Goal: Task Accomplishment & Management: Manage account settings

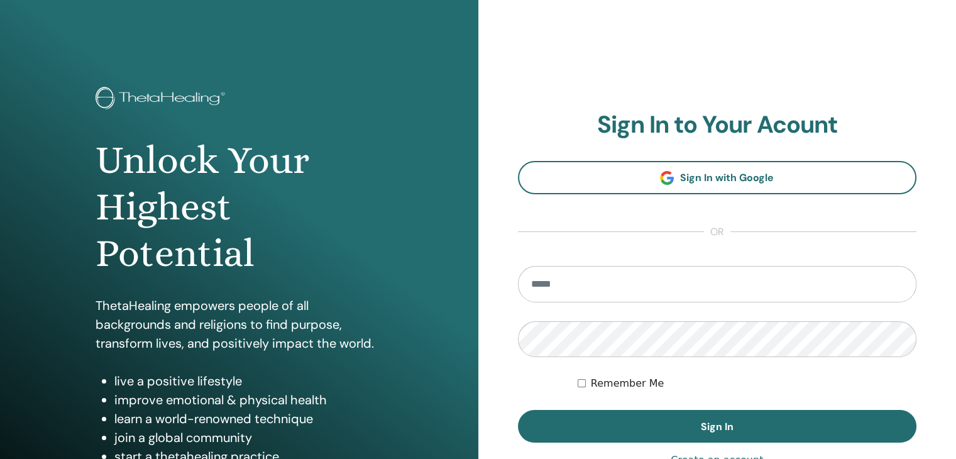
click at [562, 290] on input "email" at bounding box center [717, 284] width 399 height 36
type input "**********"
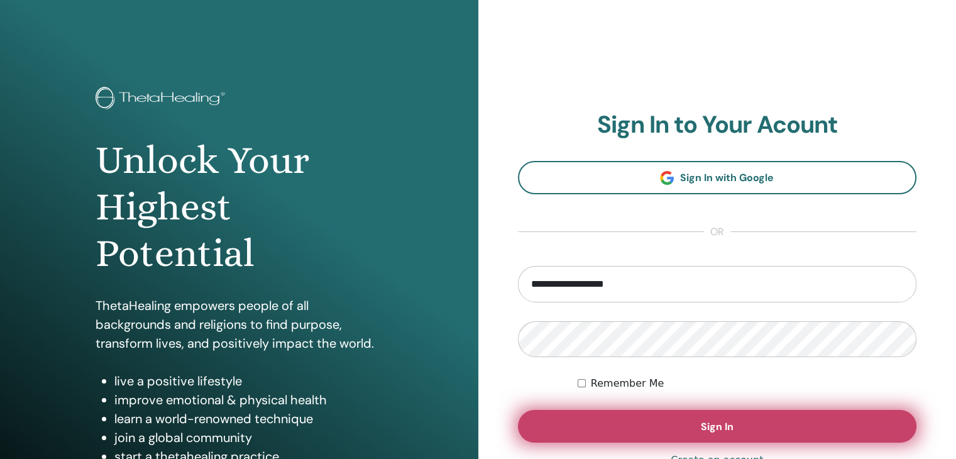
click at [711, 422] on span "Sign In" at bounding box center [717, 426] width 33 height 13
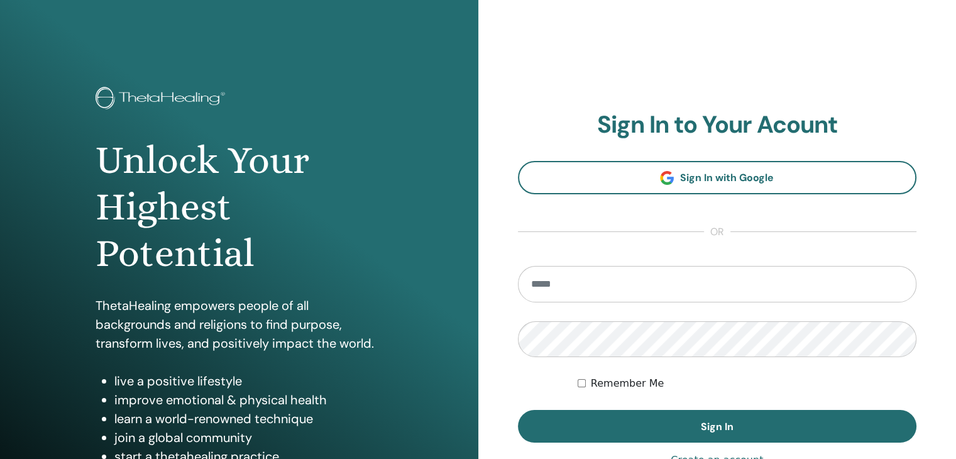
click at [579, 282] on input "email" at bounding box center [717, 284] width 399 height 36
type input "**********"
click at [601, 272] on input "email" at bounding box center [717, 284] width 399 height 36
type input "**********"
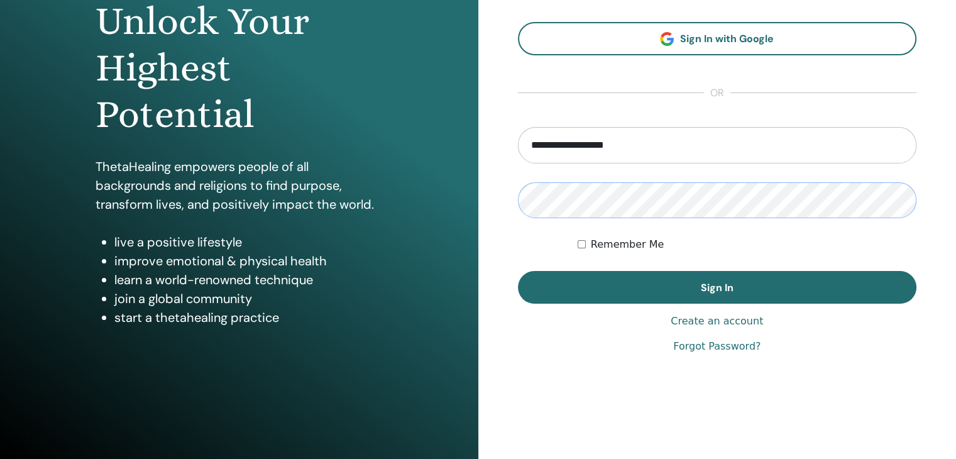
scroll to position [145, 0]
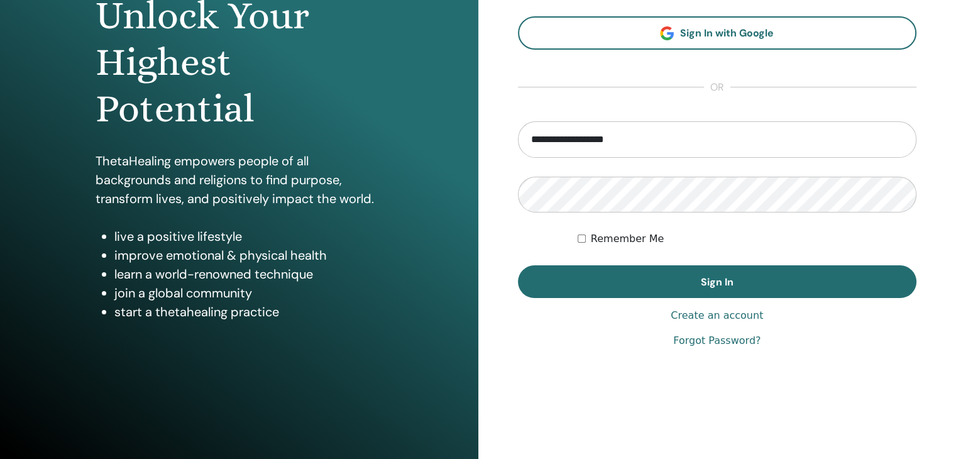
click at [724, 341] on link "Forgot Password?" at bounding box center [716, 340] width 87 height 15
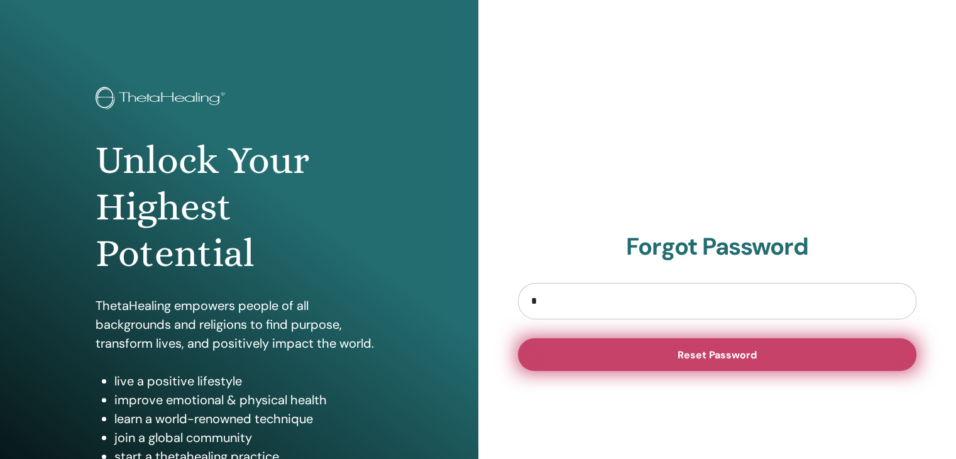
type input "**********"
click at [701, 353] on span "Reset Password" at bounding box center [716, 354] width 79 height 13
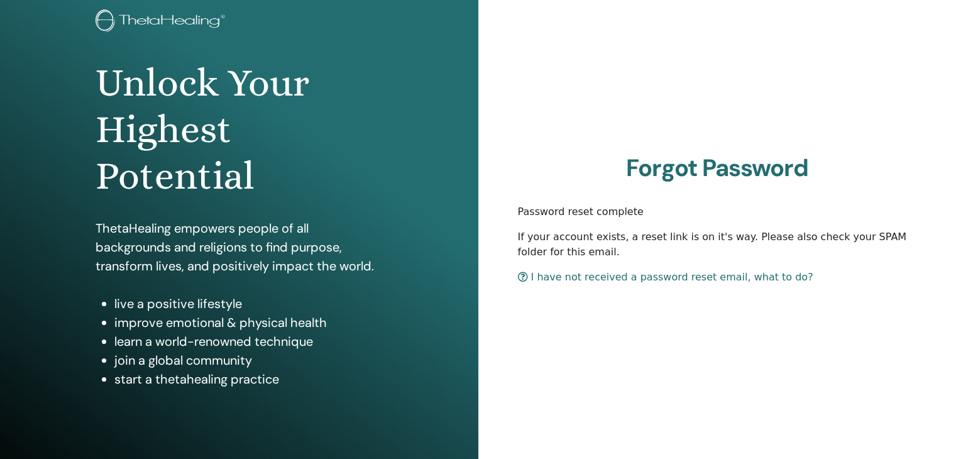
scroll to position [145, 0]
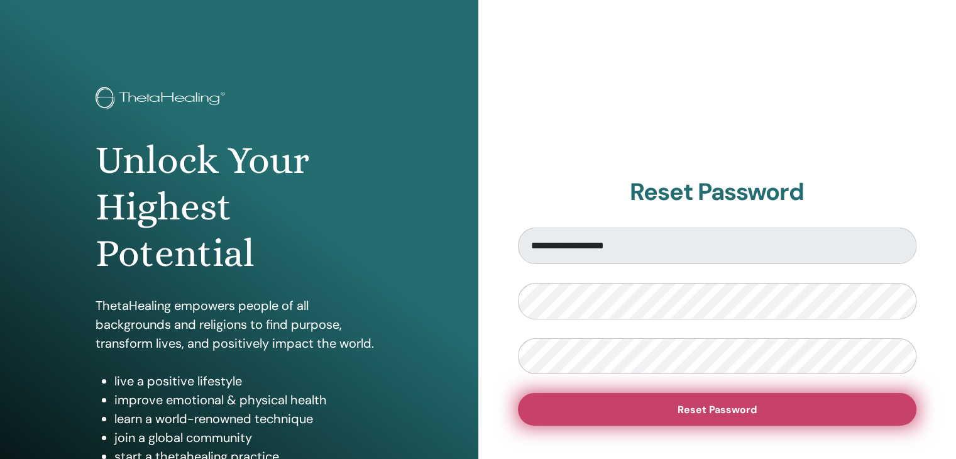
click at [724, 412] on span "Reset Password" at bounding box center [716, 409] width 79 height 13
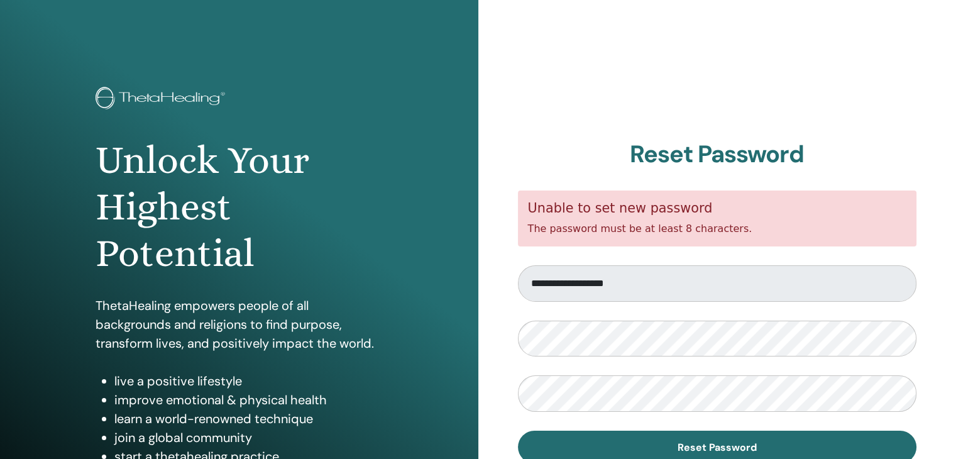
drag, startPoint x: 724, startPoint y: 225, endPoint x: 542, endPoint y: 228, distance: 182.3
click at [525, 219] on div "Unable to set new password The password must be at least 8 characters." at bounding box center [717, 218] width 399 height 56
copy div "The password must be at least 8 characters."
click at [478, 177] on div "**********" at bounding box center [717, 301] width 478 height 603
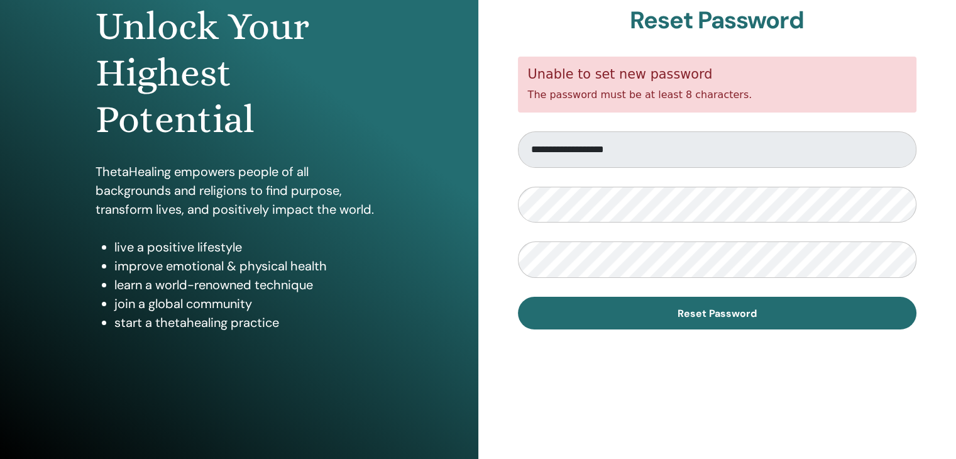
scroll to position [145, 0]
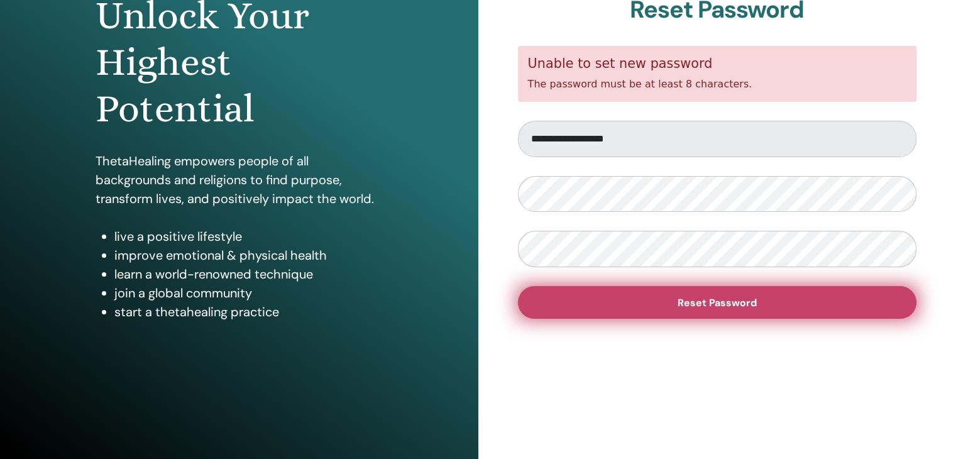
click at [691, 299] on span "Reset Password" at bounding box center [716, 302] width 79 height 13
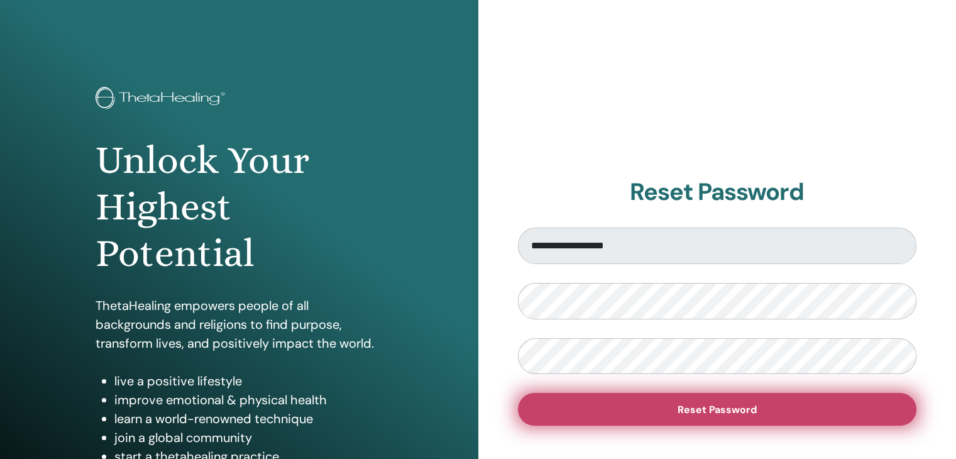
click at [701, 412] on span "Reset Password" at bounding box center [716, 409] width 79 height 13
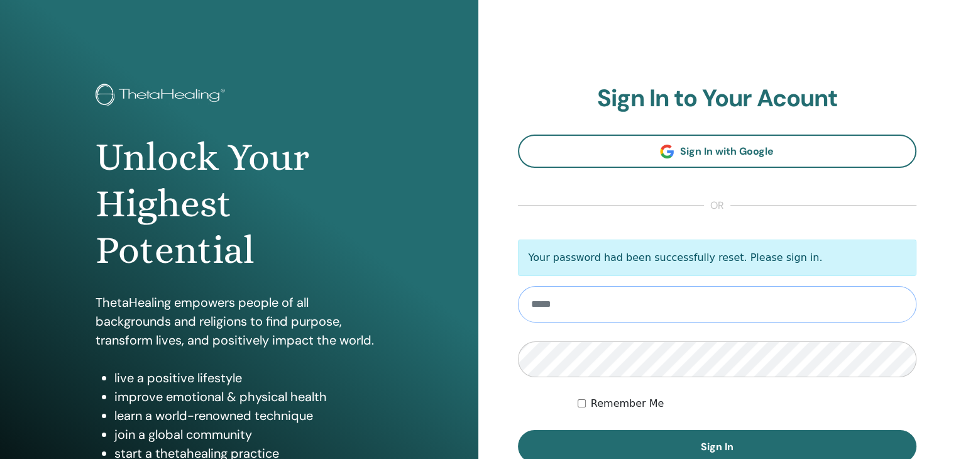
scroll to position [126, 0]
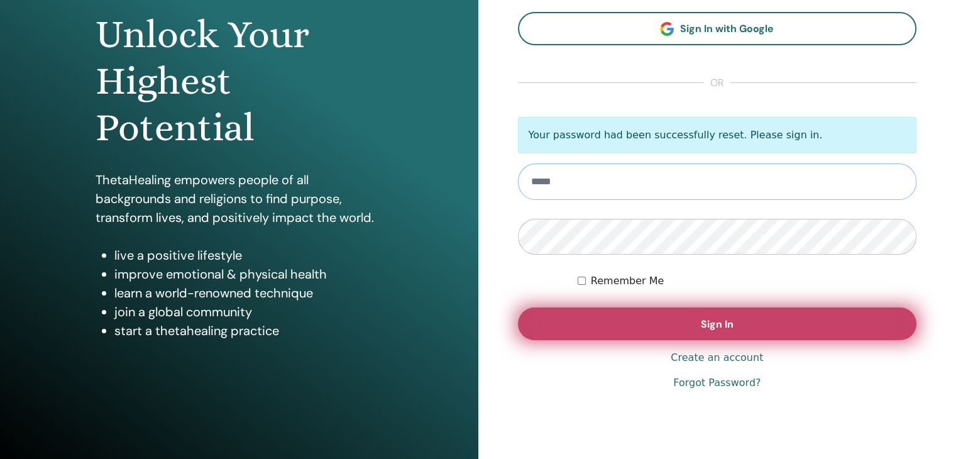
type input "**********"
click at [714, 322] on span "Sign In" at bounding box center [717, 323] width 33 height 13
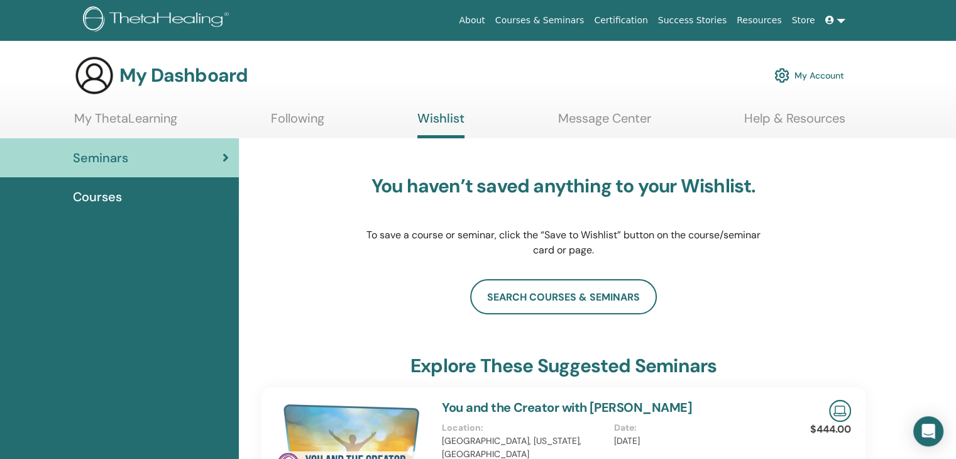
click at [117, 156] on span "Seminars" at bounding box center [100, 157] width 55 height 19
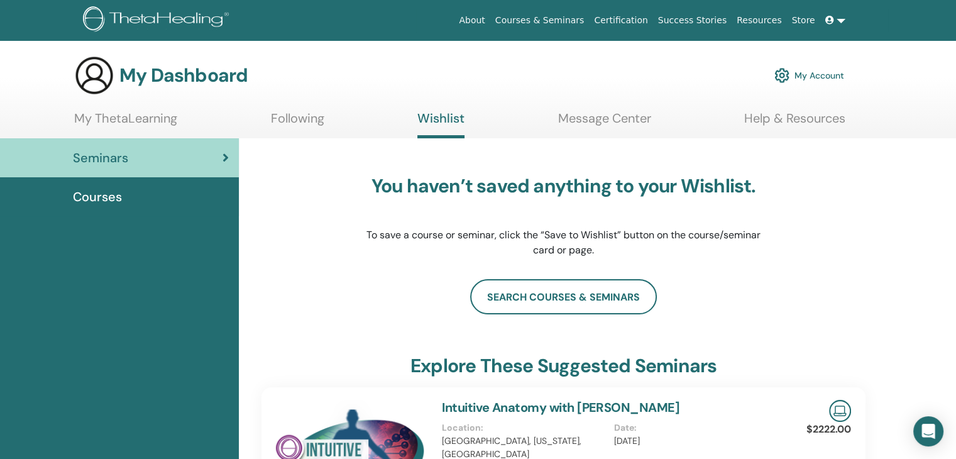
click at [838, 23] on link at bounding box center [835, 20] width 30 height 23
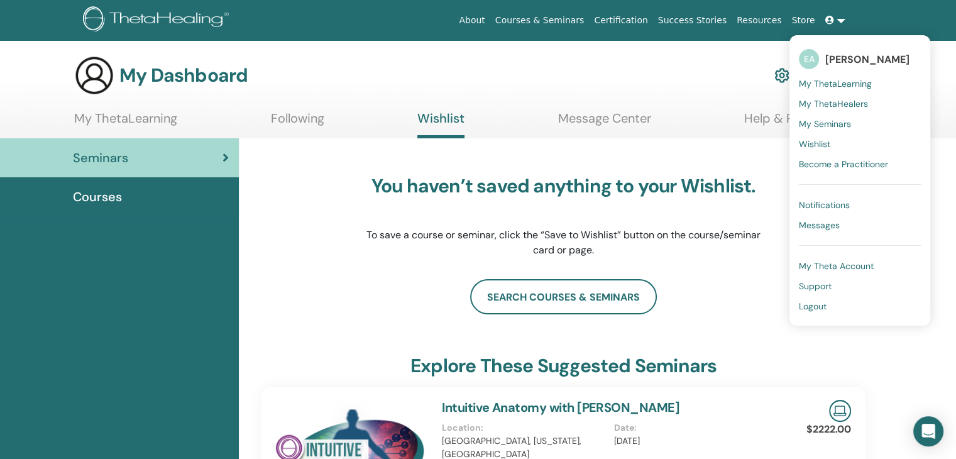
click at [842, 119] on span "My Seminars" at bounding box center [825, 123] width 52 height 11
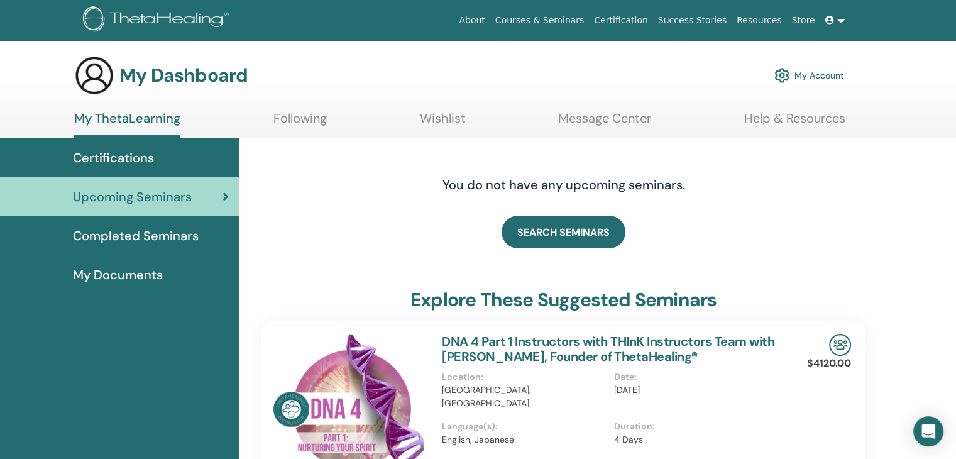
click at [838, 21] on link at bounding box center [835, 20] width 30 height 23
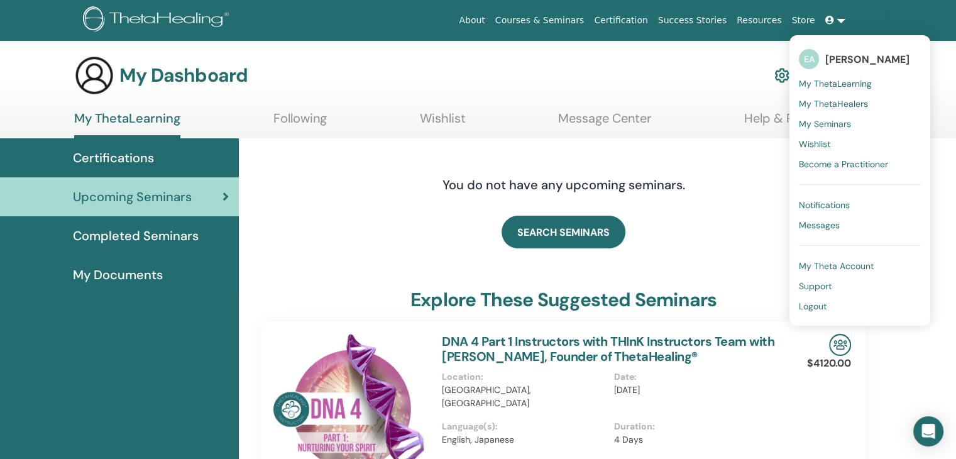
click at [825, 85] on span "My ThetaLearning" at bounding box center [835, 83] width 73 height 11
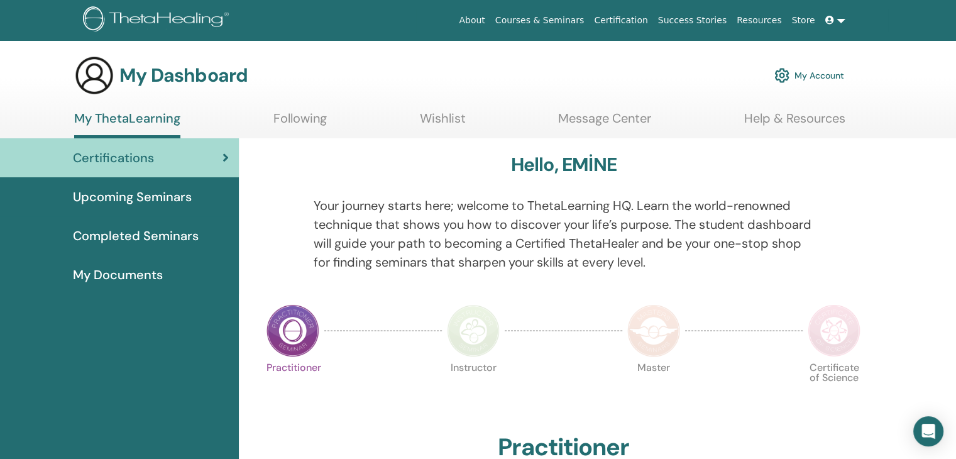
click at [838, 22] on link at bounding box center [835, 20] width 30 height 23
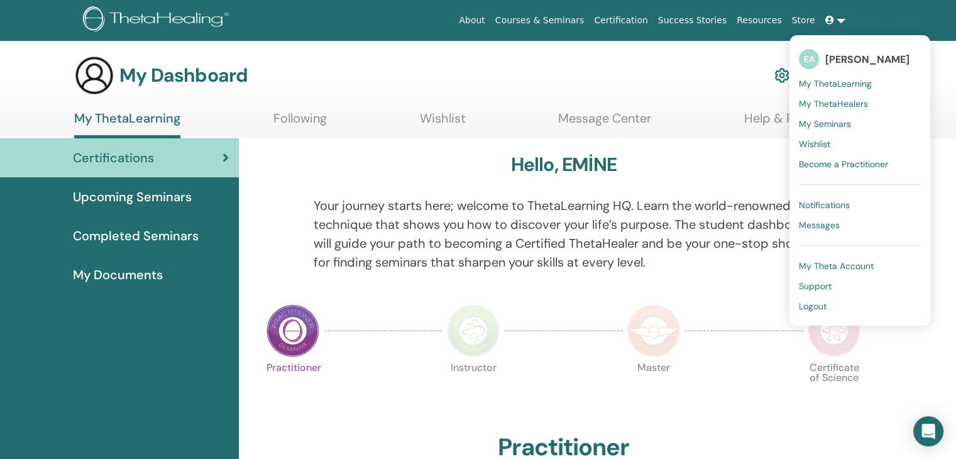
click at [856, 85] on span "My ThetaLearning" at bounding box center [835, 83] width 73 height 11
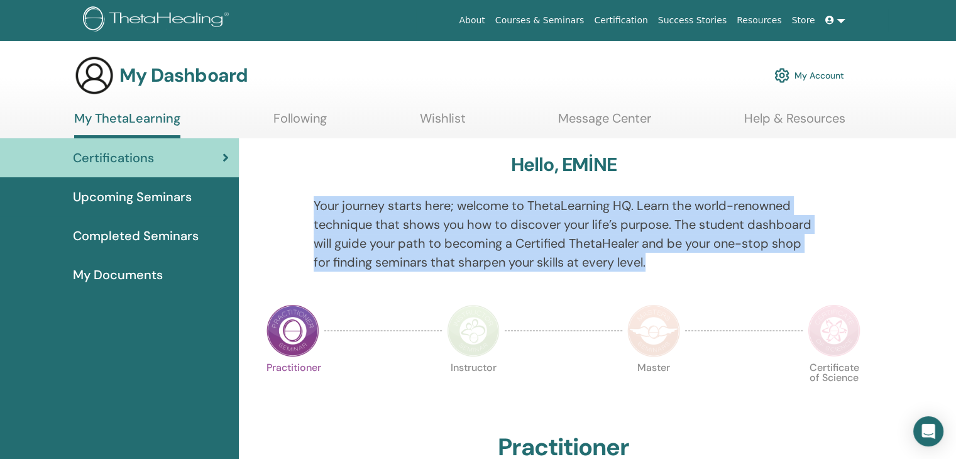
drag, startPoint x: 314, startPoint y: 207, endPoint x: 681, endPoint y: 267, distance: 371.9
click at [681, 267] on p "Your journey starts here; welcome to ThetaLearning HQ. Learn the world-renowned…" at bounding box center [564, 233] width 500 height 75
copy p "Your journey starts here; welcome to ThetaLearning HQ. Learn the world-renowned…"
click at [841, 19] on link at bounding box center [835, 20] width 30 height 23
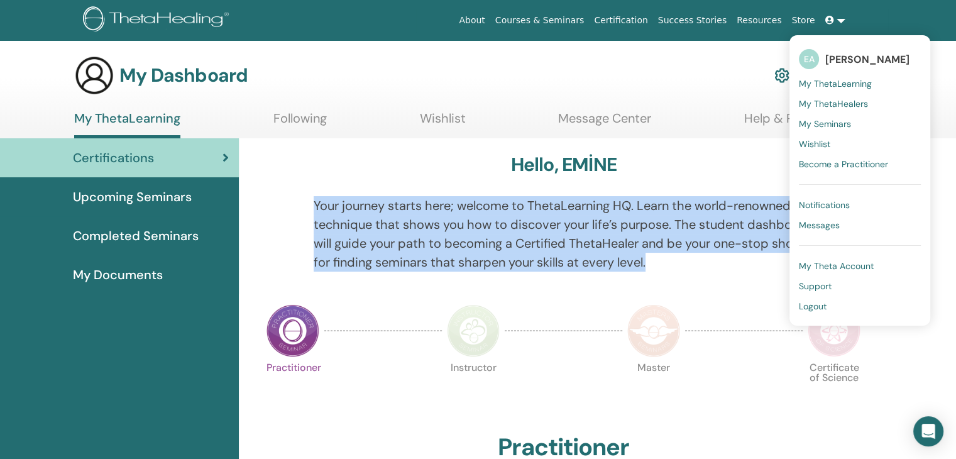
click at [839, 106] on span "My ThetaHealers" at bounding box center [833, 103] width 69 height 11
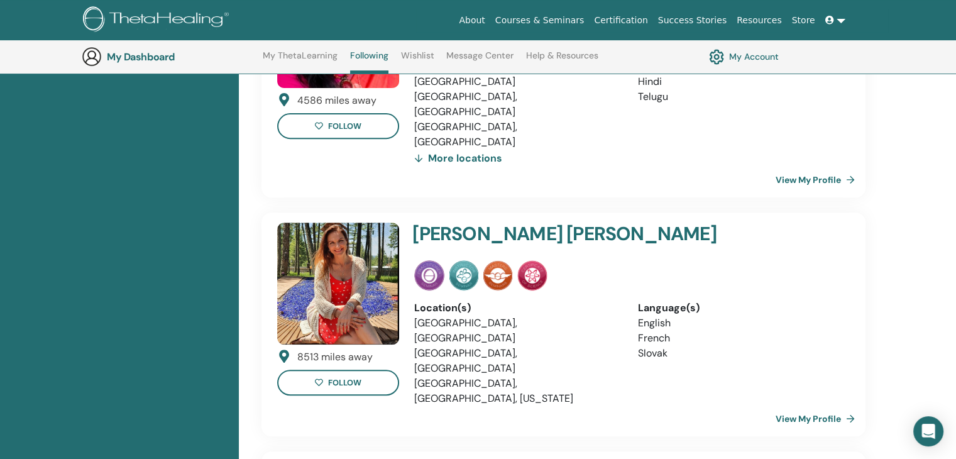
scroll to position [473, 0]
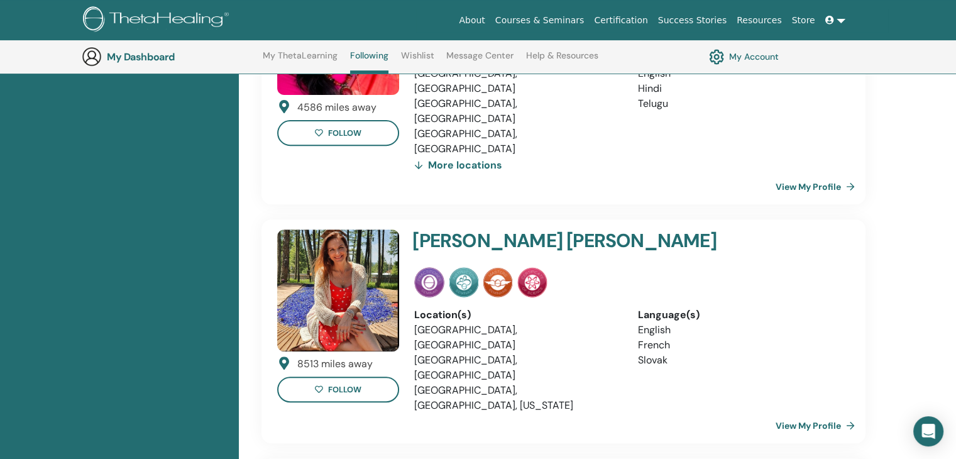
click at [840, 20] on link at bounding box center [835, 20] width 30 height 23
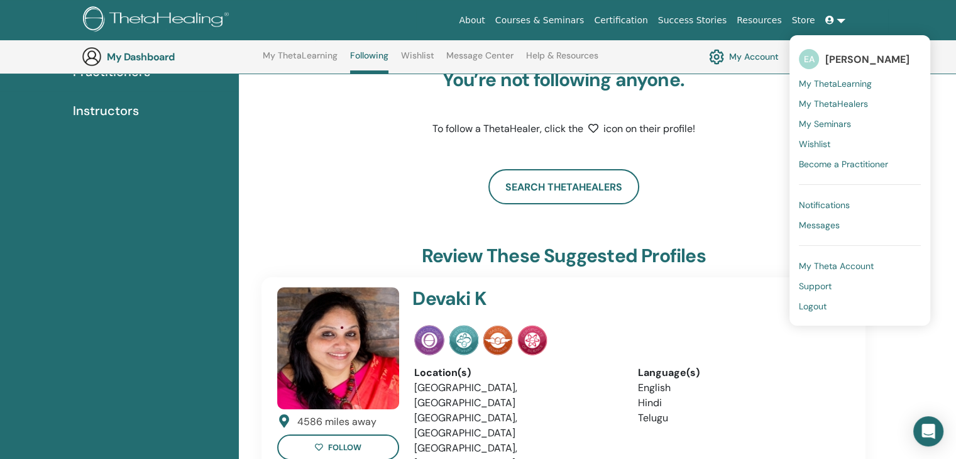
scroll to position [0, 0]
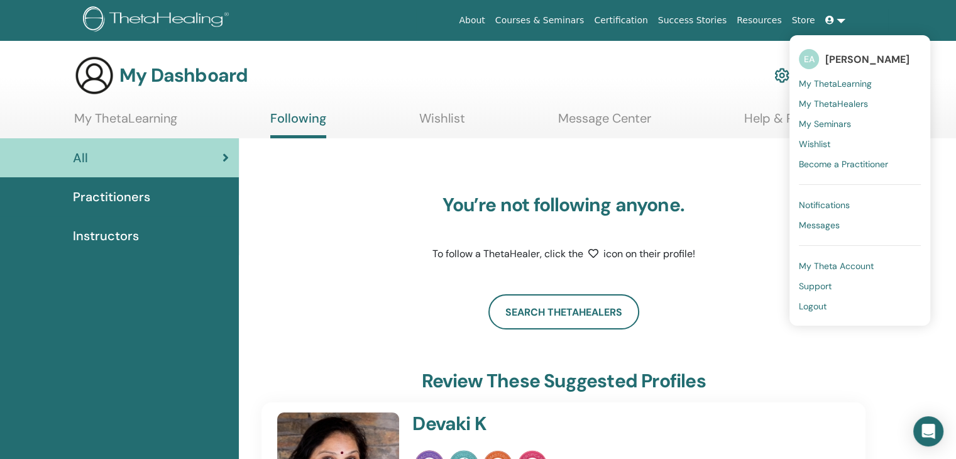
click at [458, 21] on ul "About Courses & Seminars Certification Success Stories Resources Store EA EMİNE…" at bounding box center [652, 20] width 472 height 23
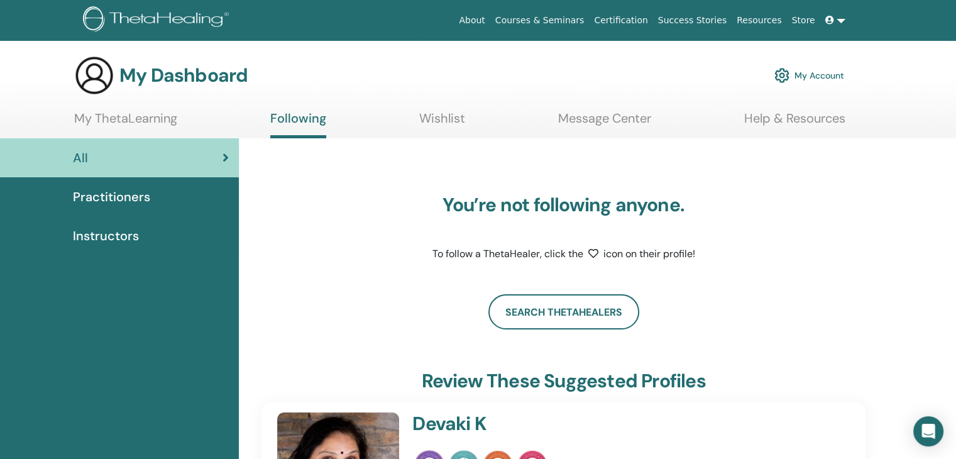
click at [77, 158] on span "All" at bounding box center [80, 157] width 15 height 19
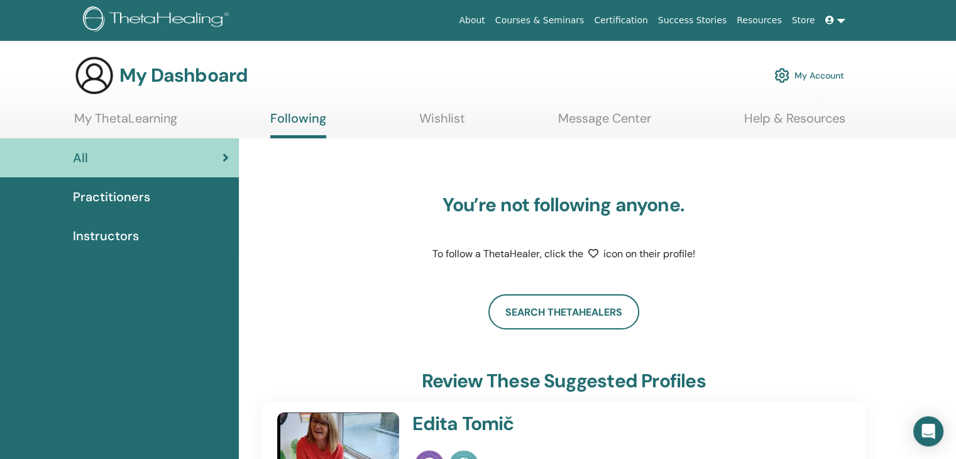
click at [89, 192] on span "Practitioners" at bounding box center [111, 196] width 77 height 19
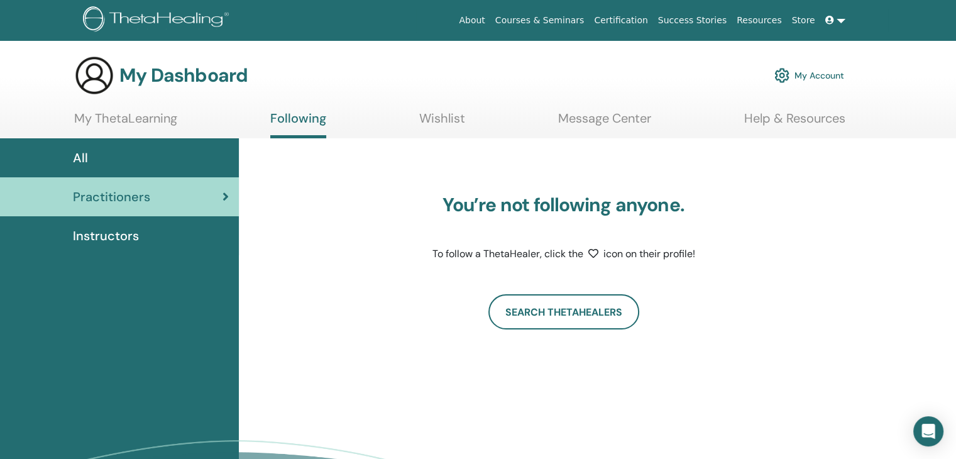
click at [99, 236] on span "Instructors" at bounding box center [106, 235] width 66 height 19
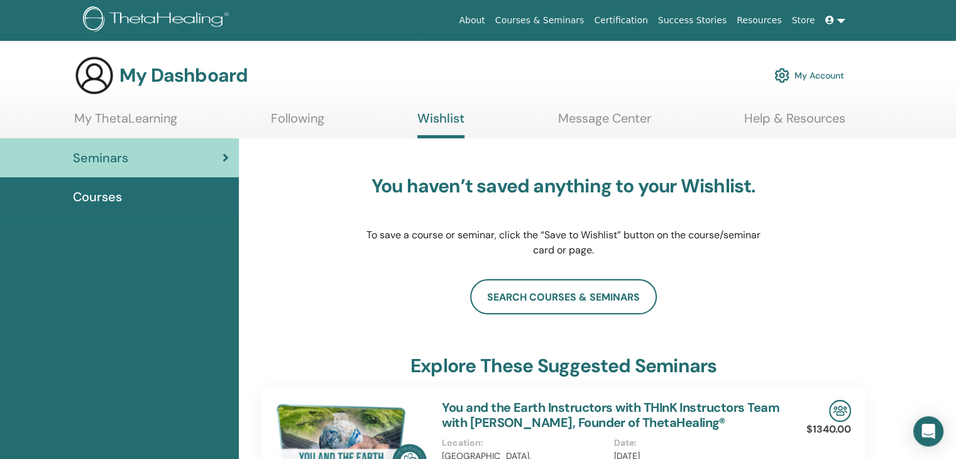
click at [88, 192] on span "Courses" at bounding box center [97, 196] width 49 height 19
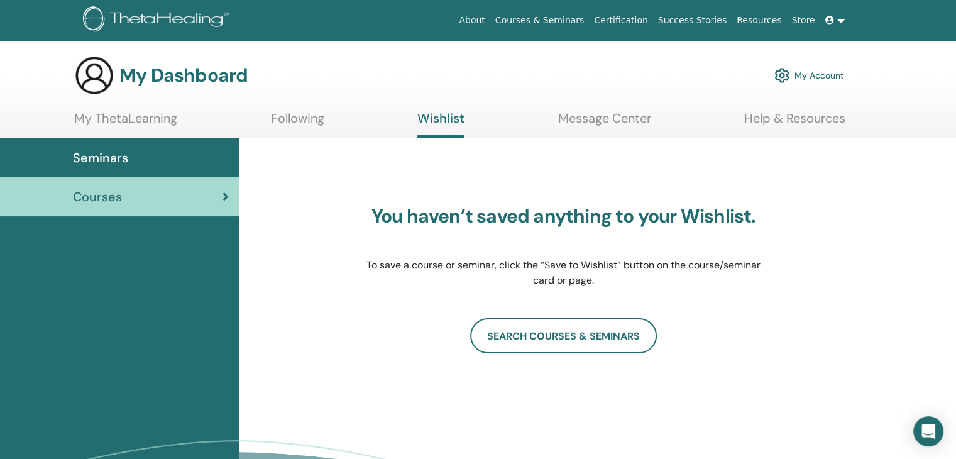
click at [116, 154] on span "Seminars" at bounding box center [100, 157] width 55 height 19
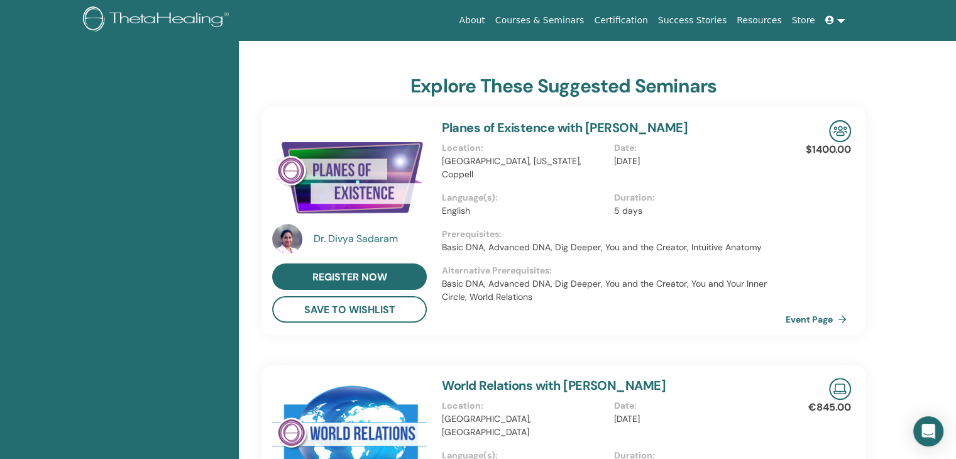
scroll to position [284, 0]
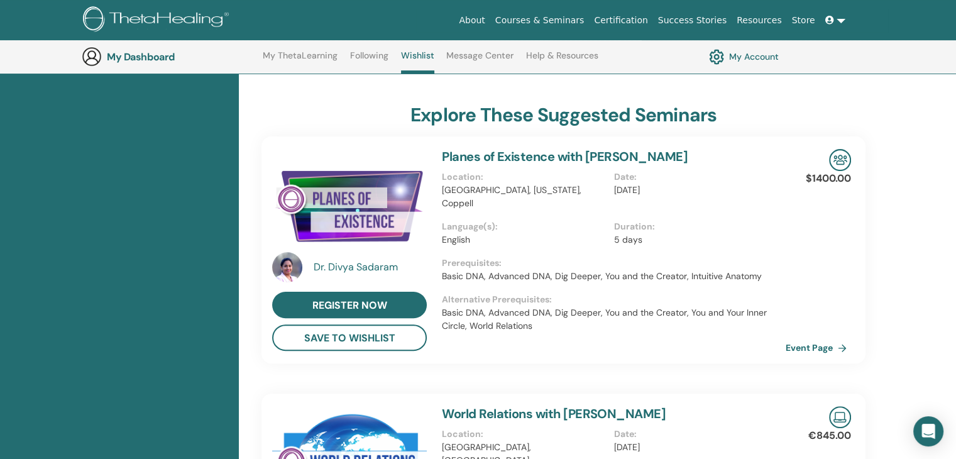
click at [804, 23] on link "Store" at bounding box center [803, 20] width 33 height 23
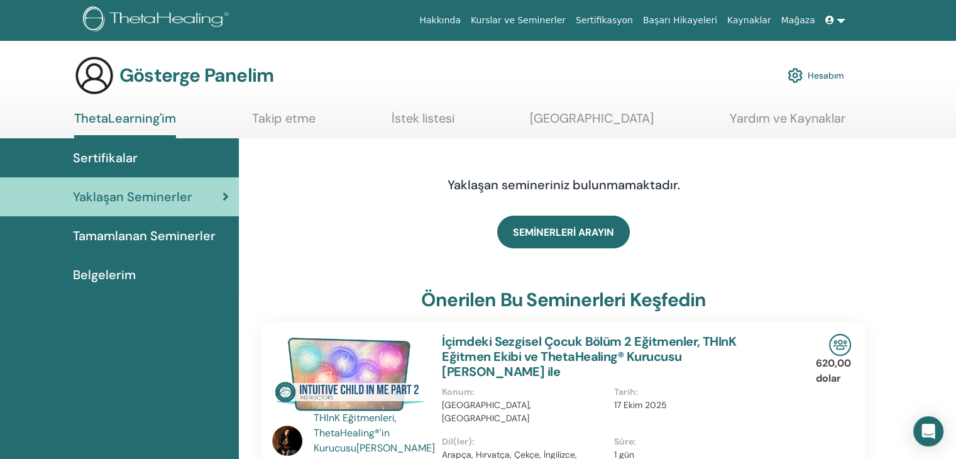
click at [838, 20] on link at bounding box center [835, 20] width 30 height 23
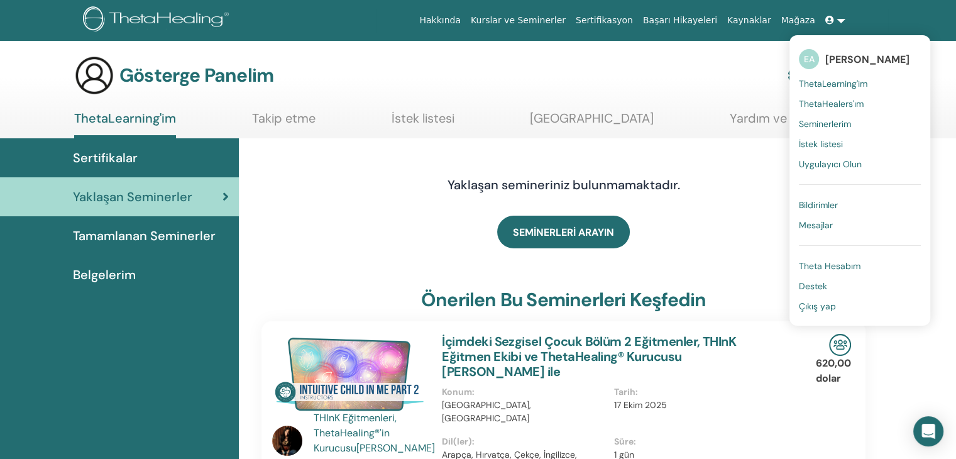
click at [836, 163] on font "Uygulayıcı Olun" at bounding box center [830, 163] width 63 height 11
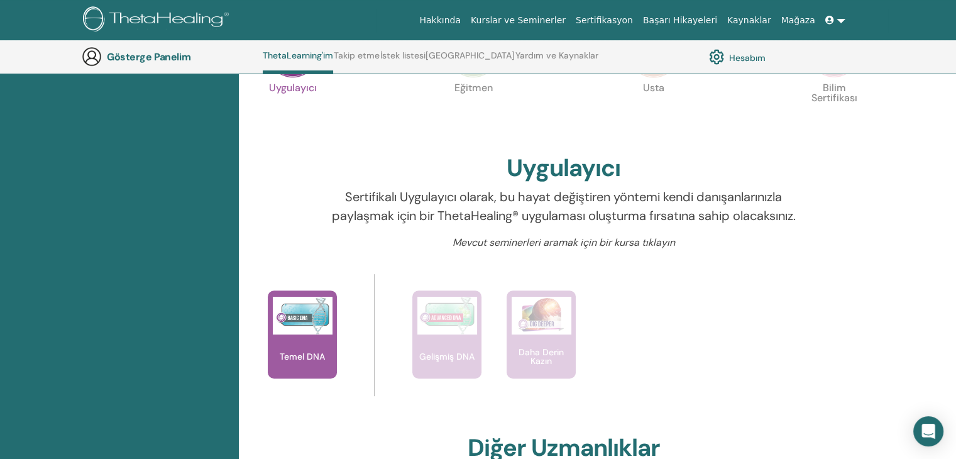
scroll to position [347, 0]
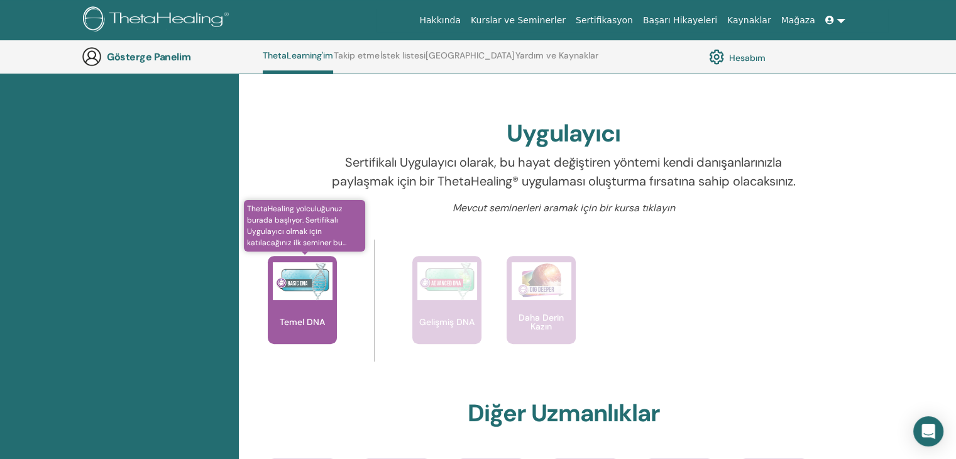
click at [307, 302] on div "Temel DNA" at bounding box center [302, 300] width 69 height 88
